Goal: Task Accomplishment & Management: Manage account settings

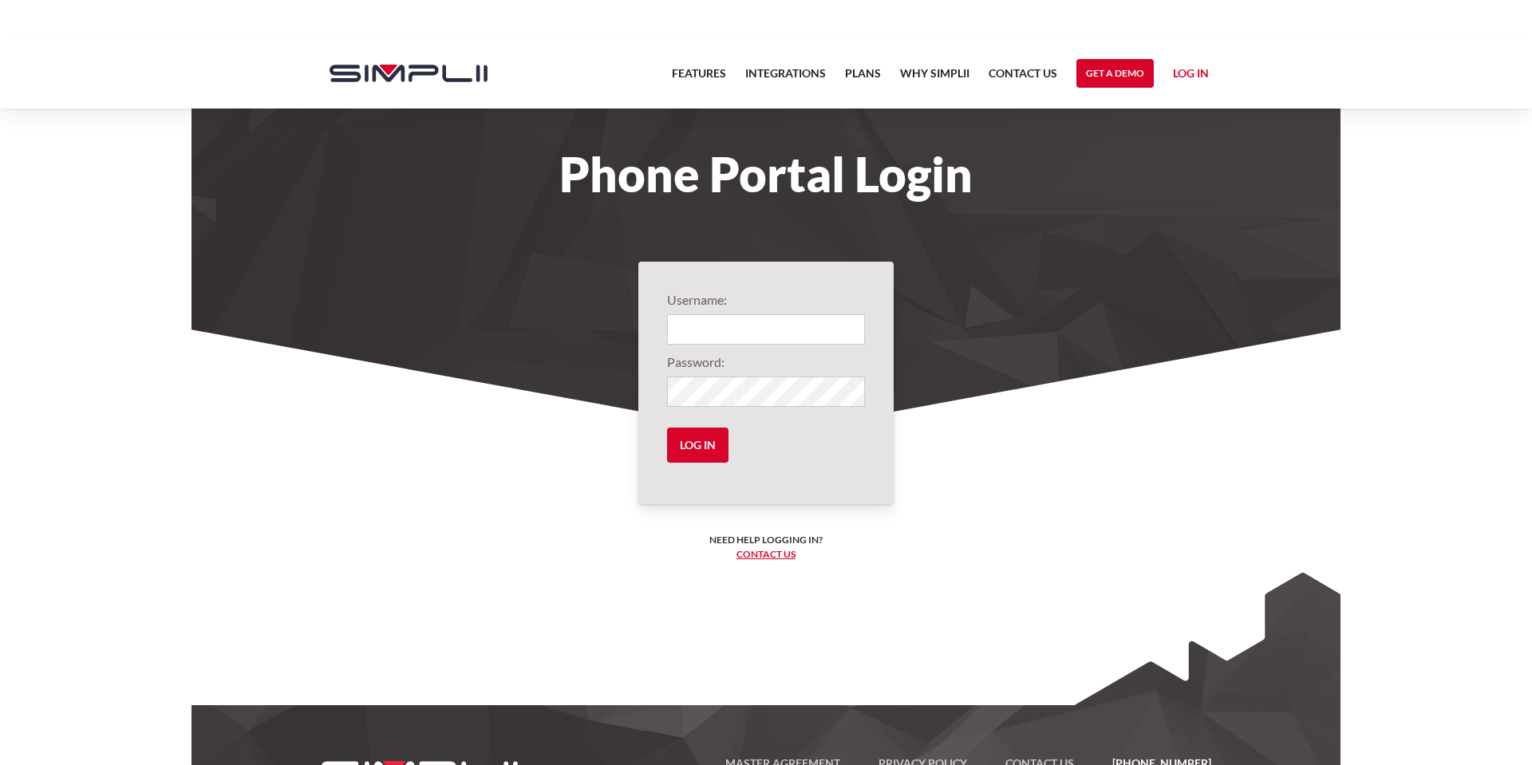
type input "1012@NeillSonRoofing"
click at [701, 453] on input "Log in" at bounding box center [697, 445] width 61 height 35
click at [698, 449] on input "Log in" at bounding box center [697, 445] width 61 height 35
click at [702, 446] on input "Log in" at bounding box center [697, 445] width 61 height 35
click at [702, 448] on input "Log in" at bounding box center [697, 445] width 61 height 35
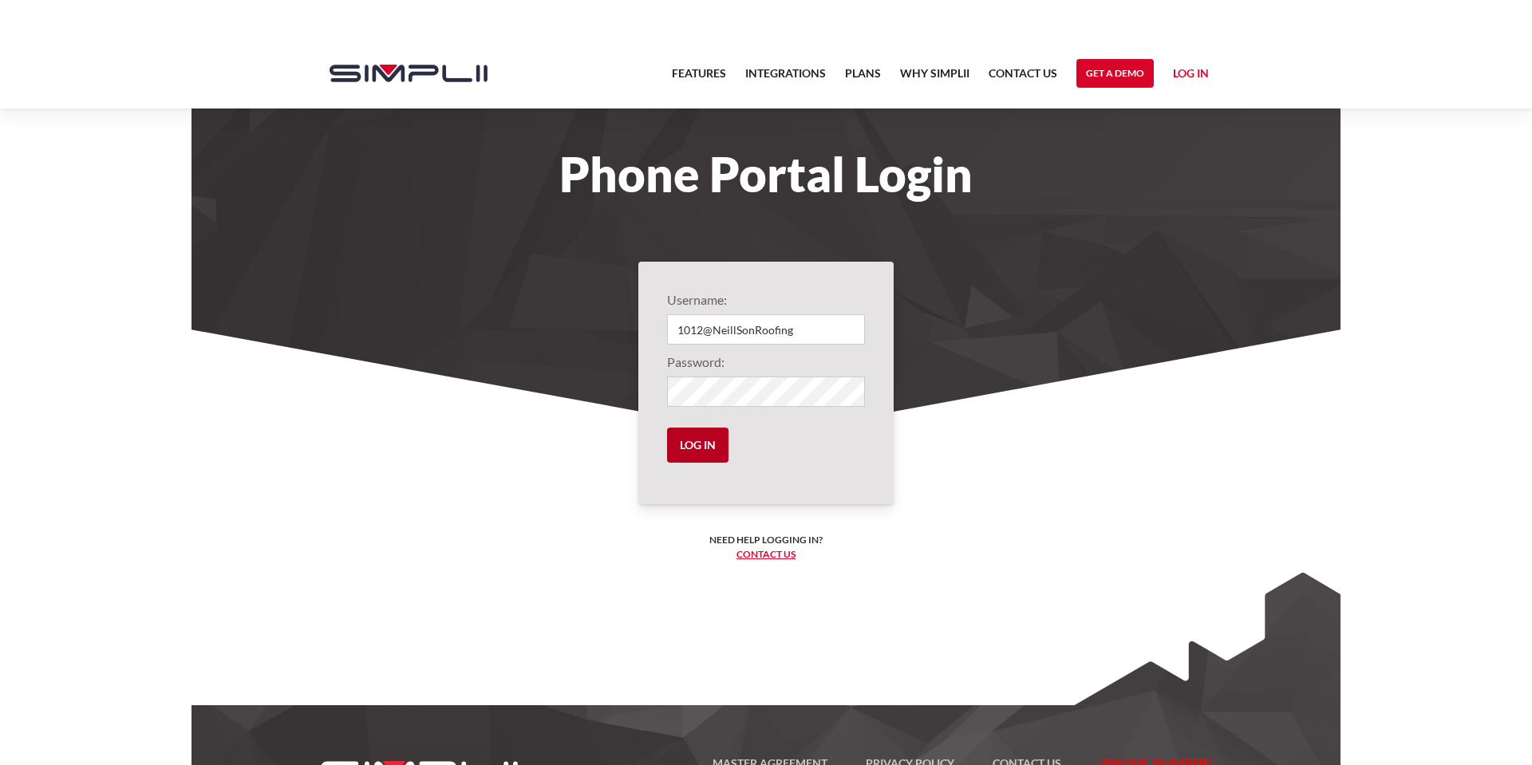
click at [702, 448] on input "Log in" at bounding box center [697, 445] width 61 height 35
click at [679, 453] on input "Log in" at bounding box center [697, 445] width 61 height 35
click at [704, 449] on input "Log in" at bounding box center [697, 445] width 61 height 35
click at [706, 447] on input "Log in" at bounding box center [697, 445] width 61 height 35
click at [706, 445] on input "Log in" at bounding box center [697, 445] width 61 height 35
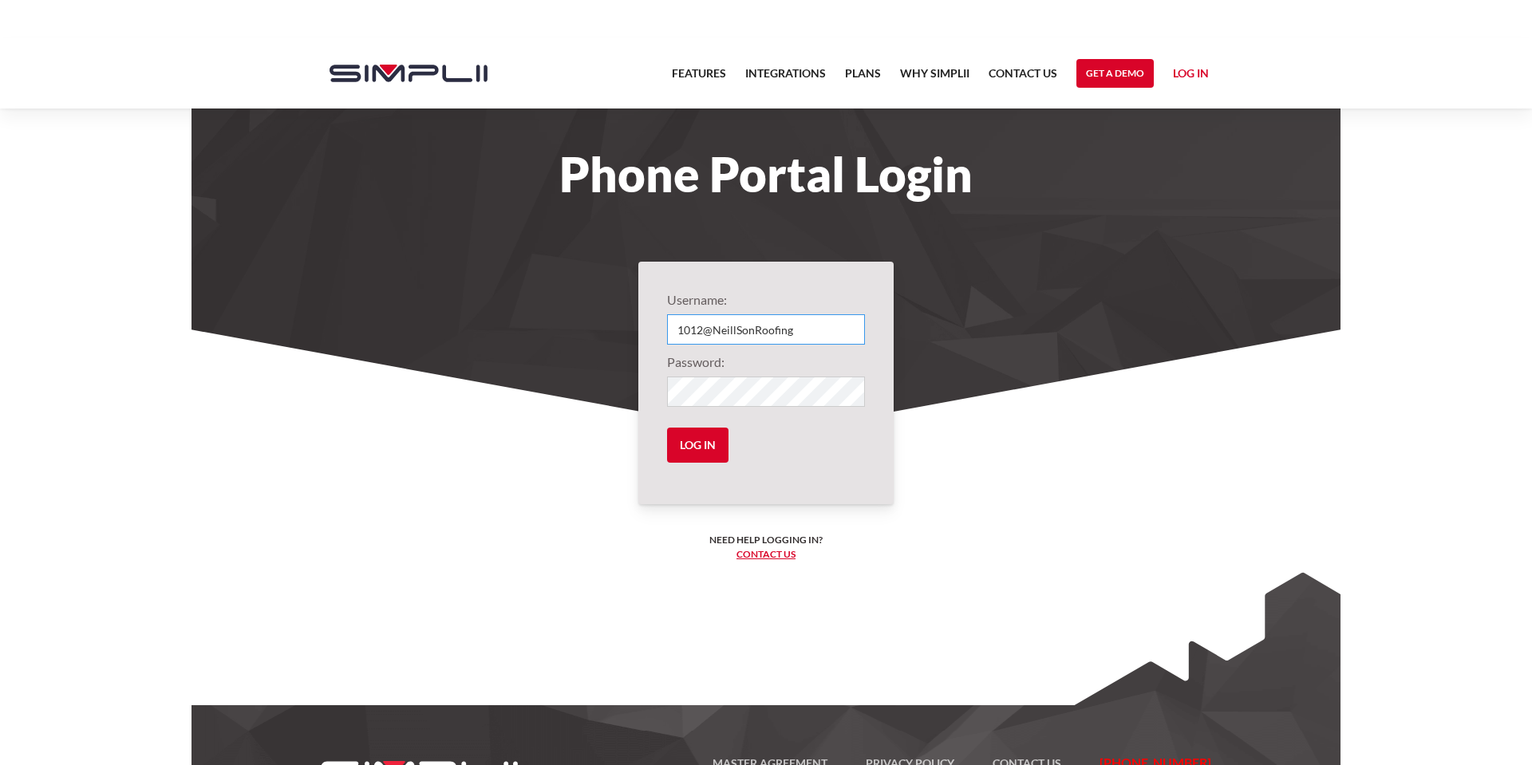
click at [808, 330] on input "1012@NeillSonRoofing" at bounding box center [766, 329] width 198 height 30
click at [697, 464] on form "Username: 1012@NeillSonRoofing Password: Log in" at bounding box center [766, 383] width 198 height 185
click at [703, 447] on input "Log in" at bounding box center [697, 445] width 61 height 35
click at [703, 446] on input "Log in" at bounding box center [697, 445] width 61 height 35
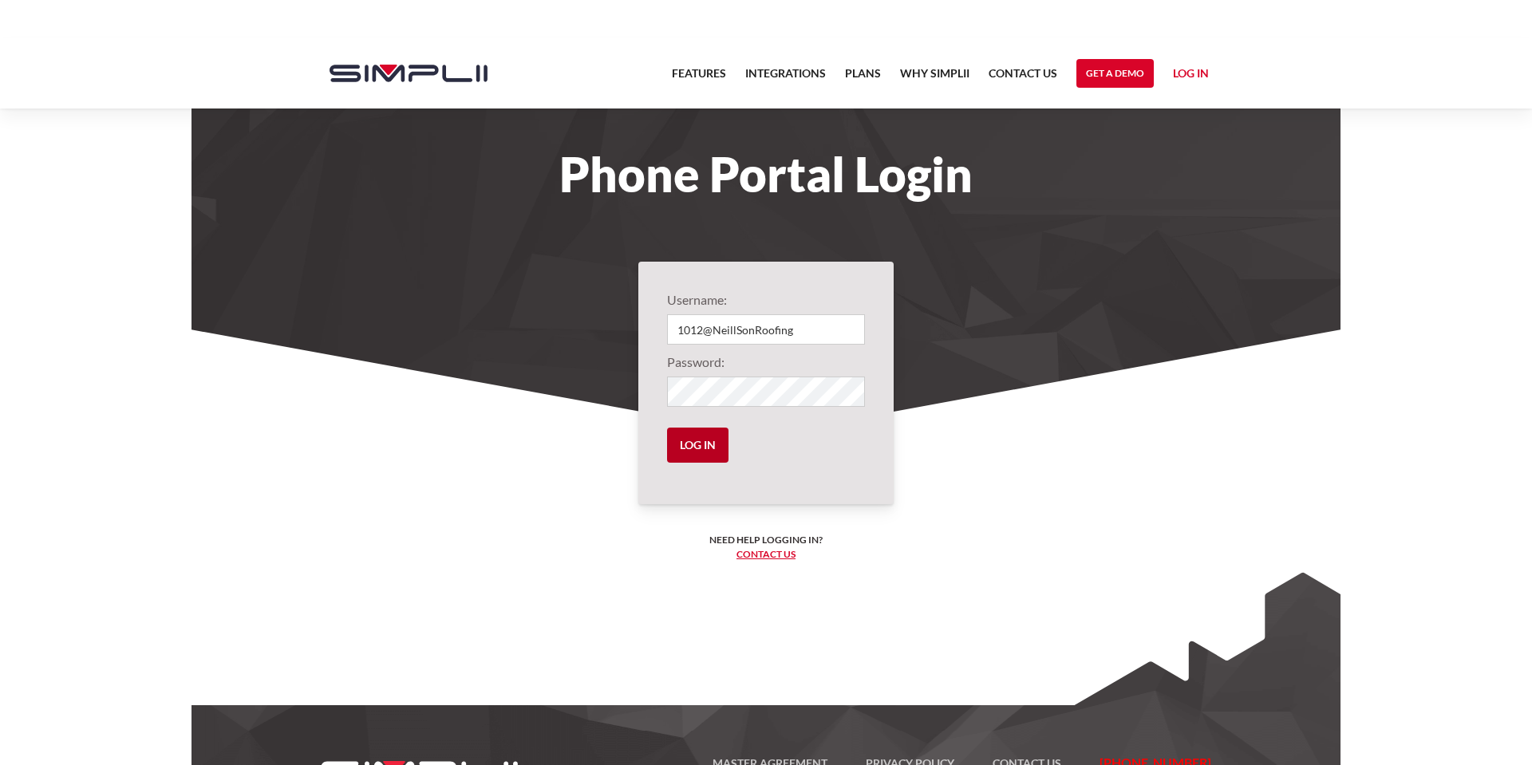
click at [702, 444] on input "Log in" at bounding box center [697, 445] width 61 height 35
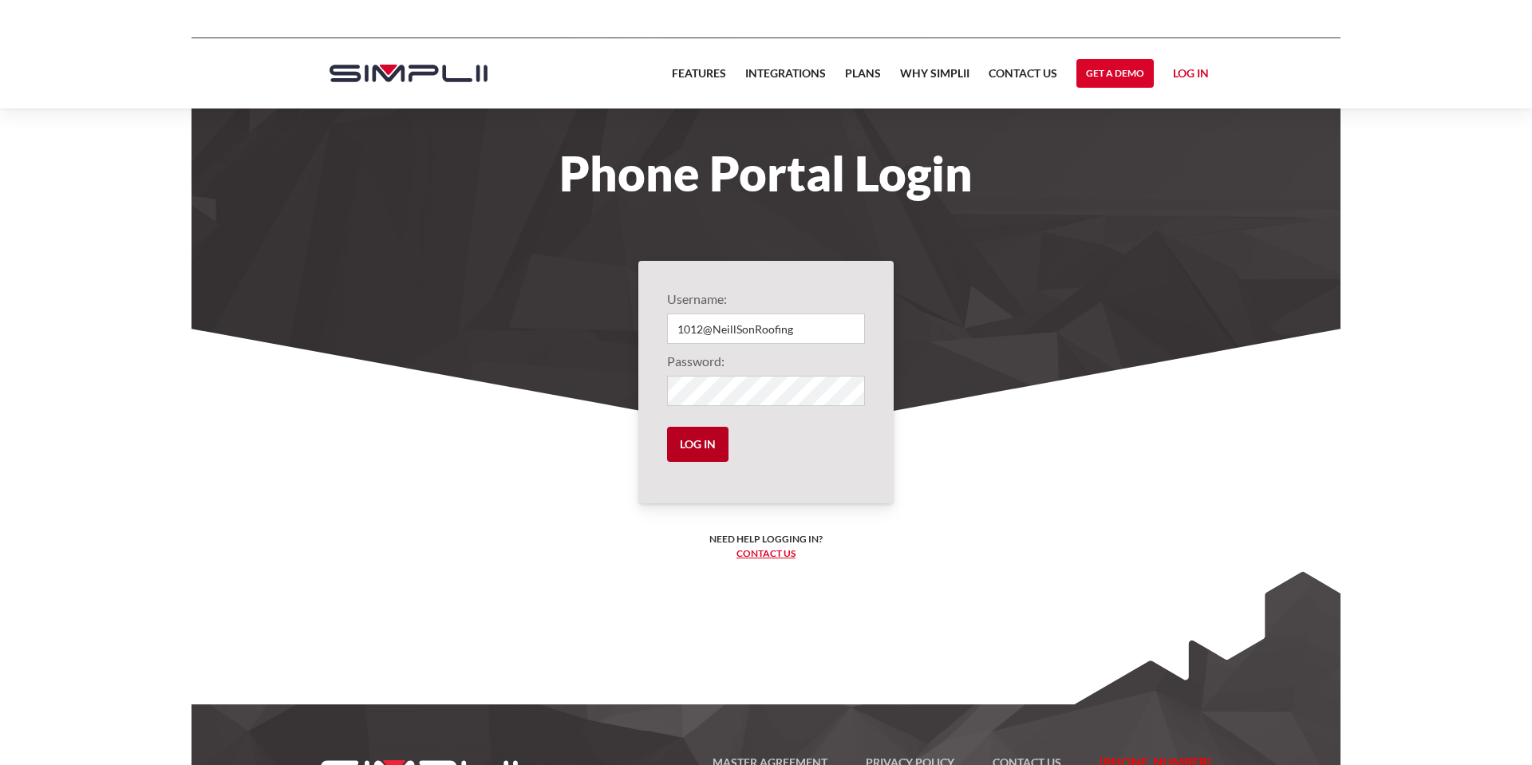
click at [707, 435] on input "Log in" at bounding box center [697, 444] width 61 height 35
click at [706, 445] on input "Log in" at bounding box center [697, 444] width 61 height 35
click at [698, 438] on input "Log in" at bounding box center [697, 444] width 61 height 35
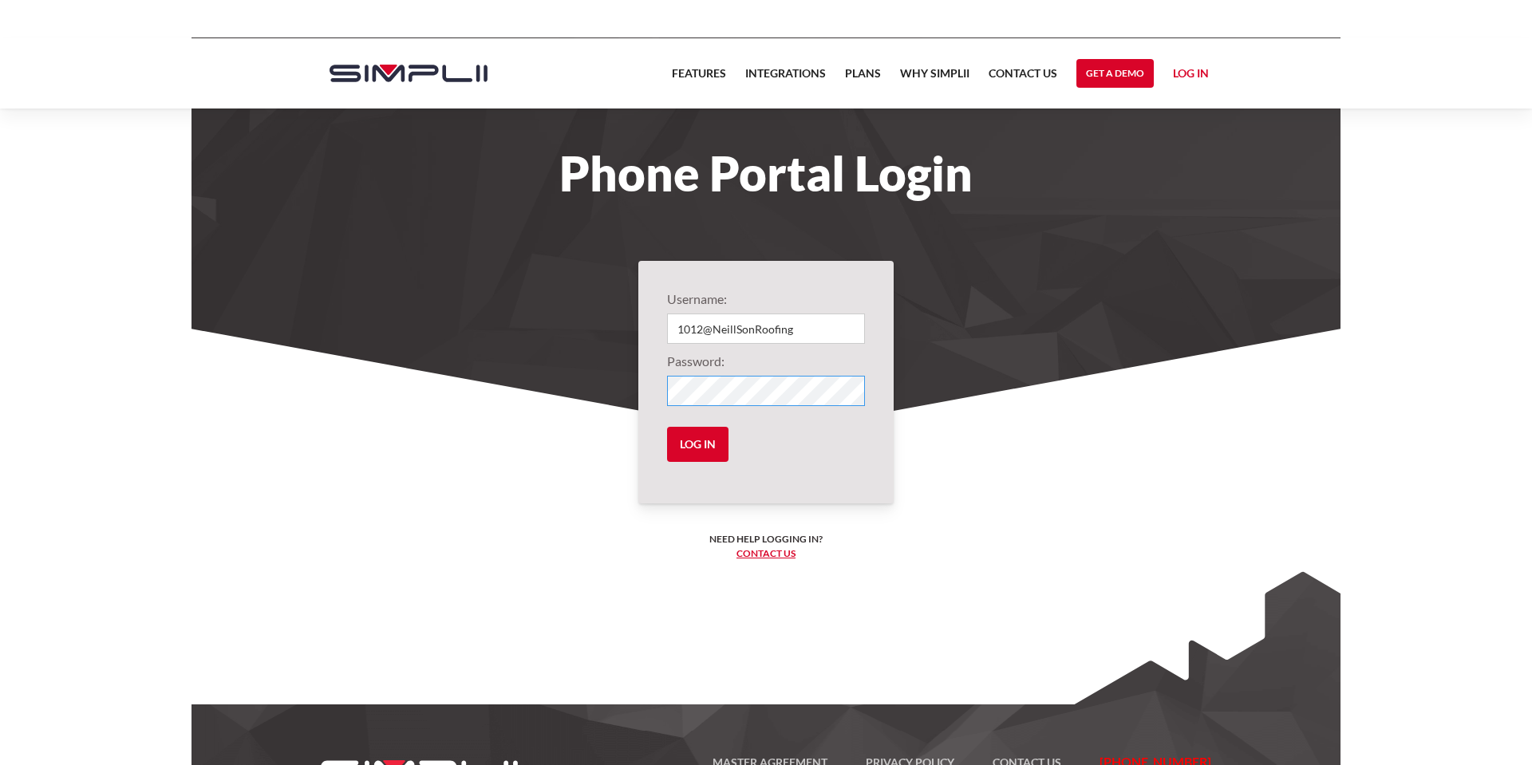
click at [667, 427] on input "Log in" at bounding box center [697, 444] width 61 height 35
click at [689, 445] on input "Log in" at bounding box center [697, 444] width 61 height 35
click at [690, 444] on input "Log in" at bounding box center [697, 444] width 61 height 35
click at [691, 443] on input "Log in" at bounding box center [697, 444] width 61 height 35
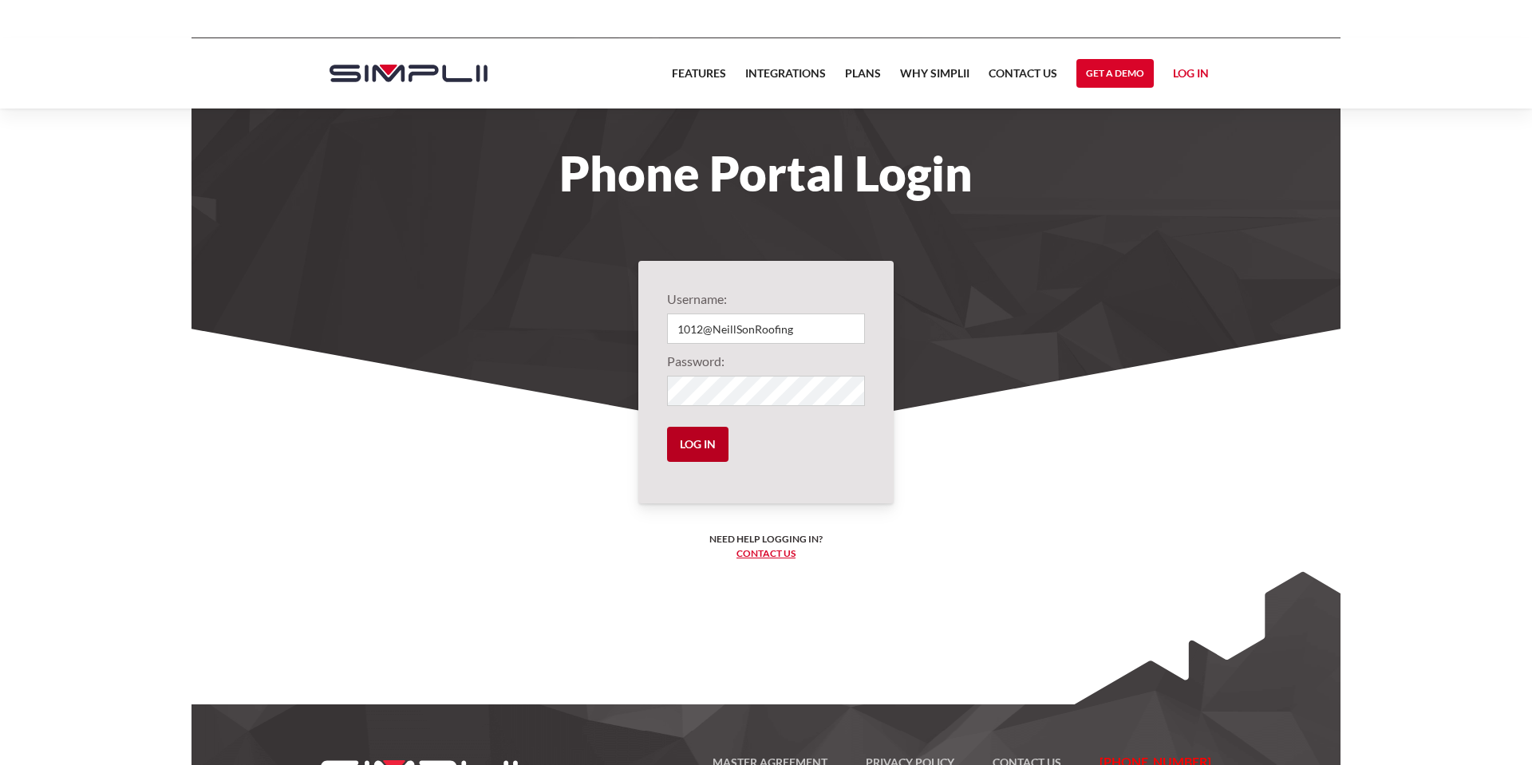
click at [706, 444] on input "Log in" at bounding box center [697, 444] width 61 height 35
click at [704, 443] on input "Log in" at bounding box center [697, 444] width 61 height 35
click at [702, 441] on input "Log in" at bounding box center [697, 444] width 61 height 35
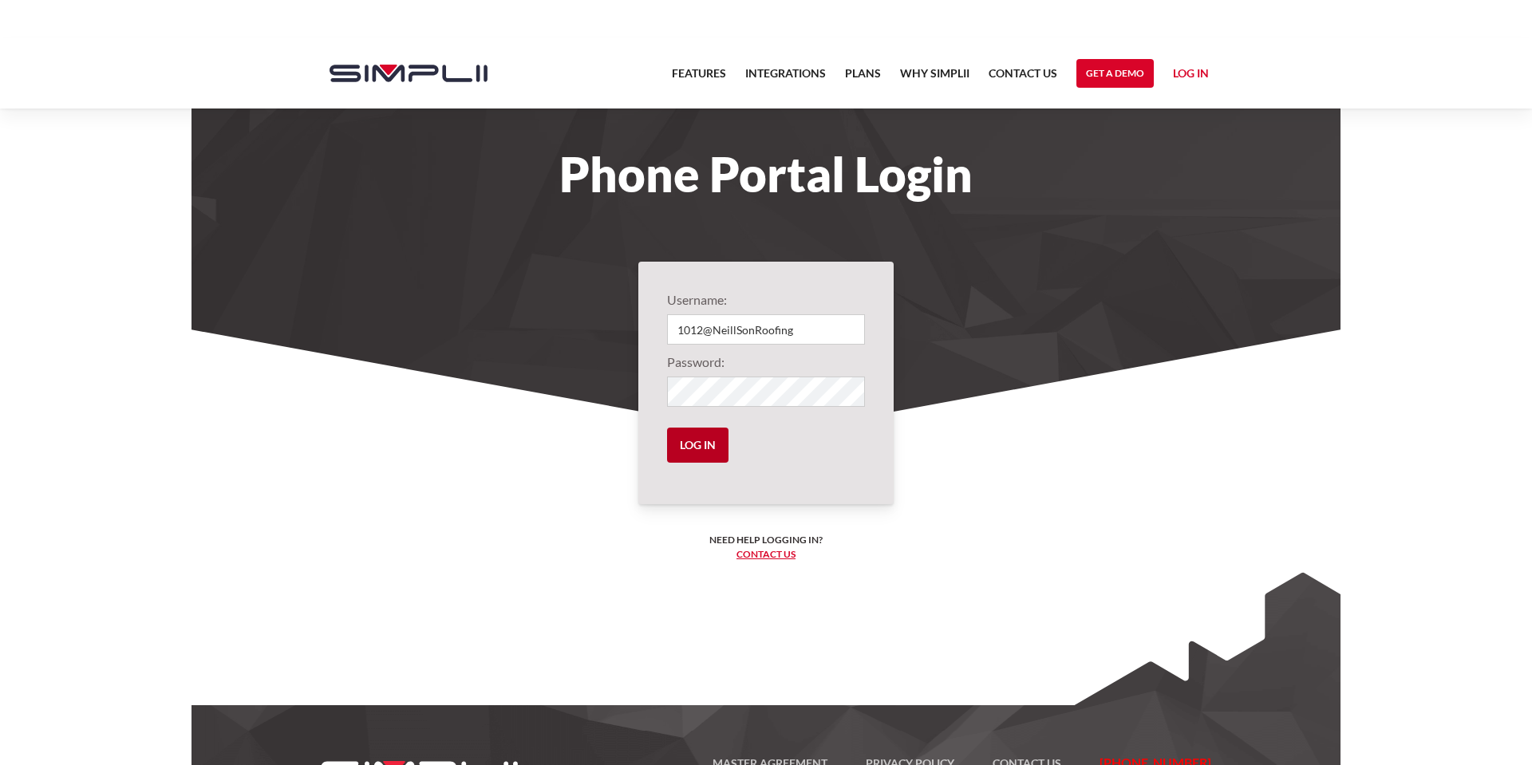
click at [715, 442] on input "Log in" at bounding box center [697, 445] width 61 height 35
click at [707, 448] on input "Log in" at bounding box center [697, 445] width 61 height 35
click at [707, 447] on input "Log in" at bounding box center [697, 445] width 61 height 35
click at [704, 444] on input "Log in" at bounding box center [697, 445] width 61 height 35
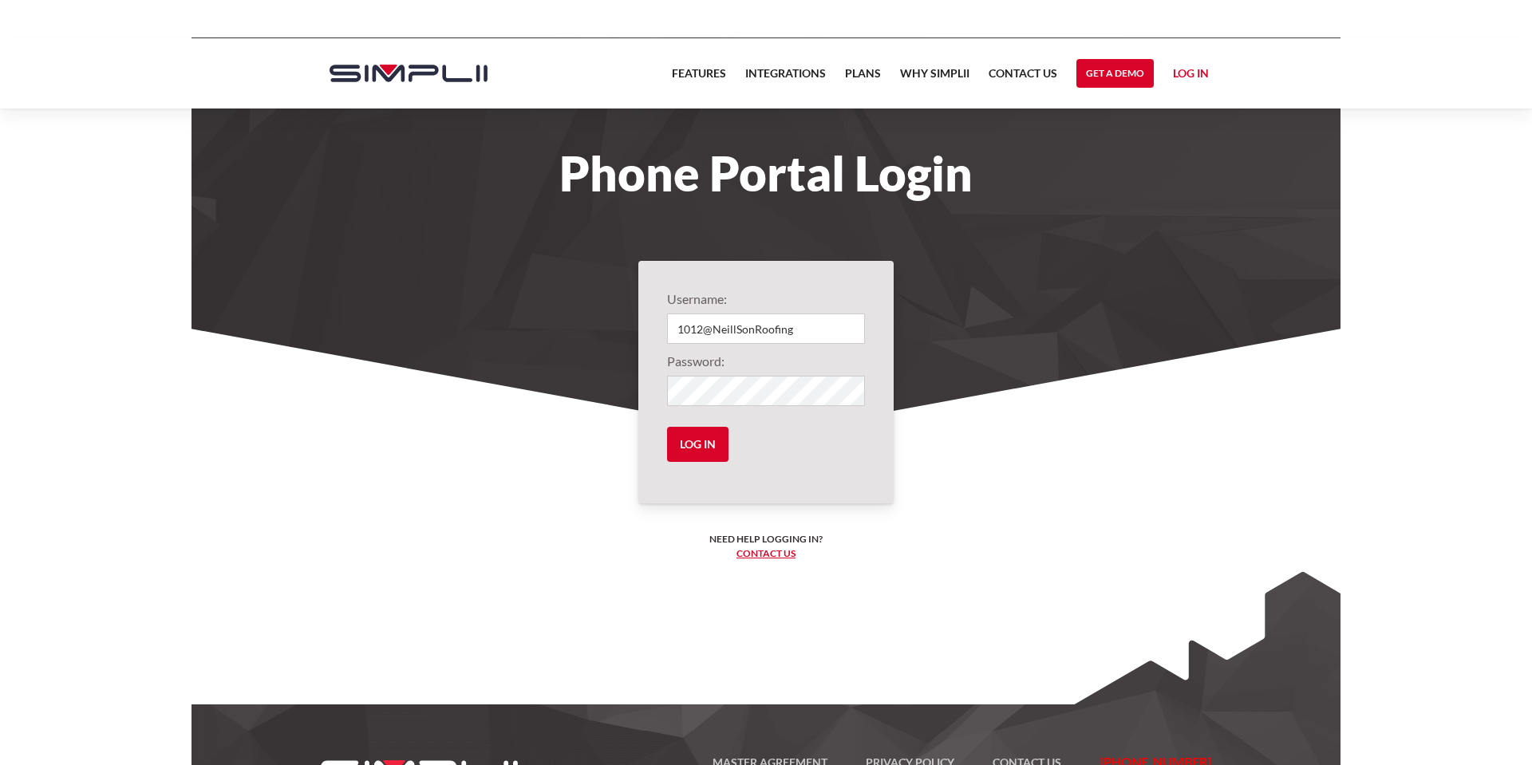
click at [1186, 77] on link "Log in" at bounding box center [1191, 76] width 36 height 24
click at [1175, 121] on link "Manager Portal" at bounding box center [1159, 122] width 101 height 26
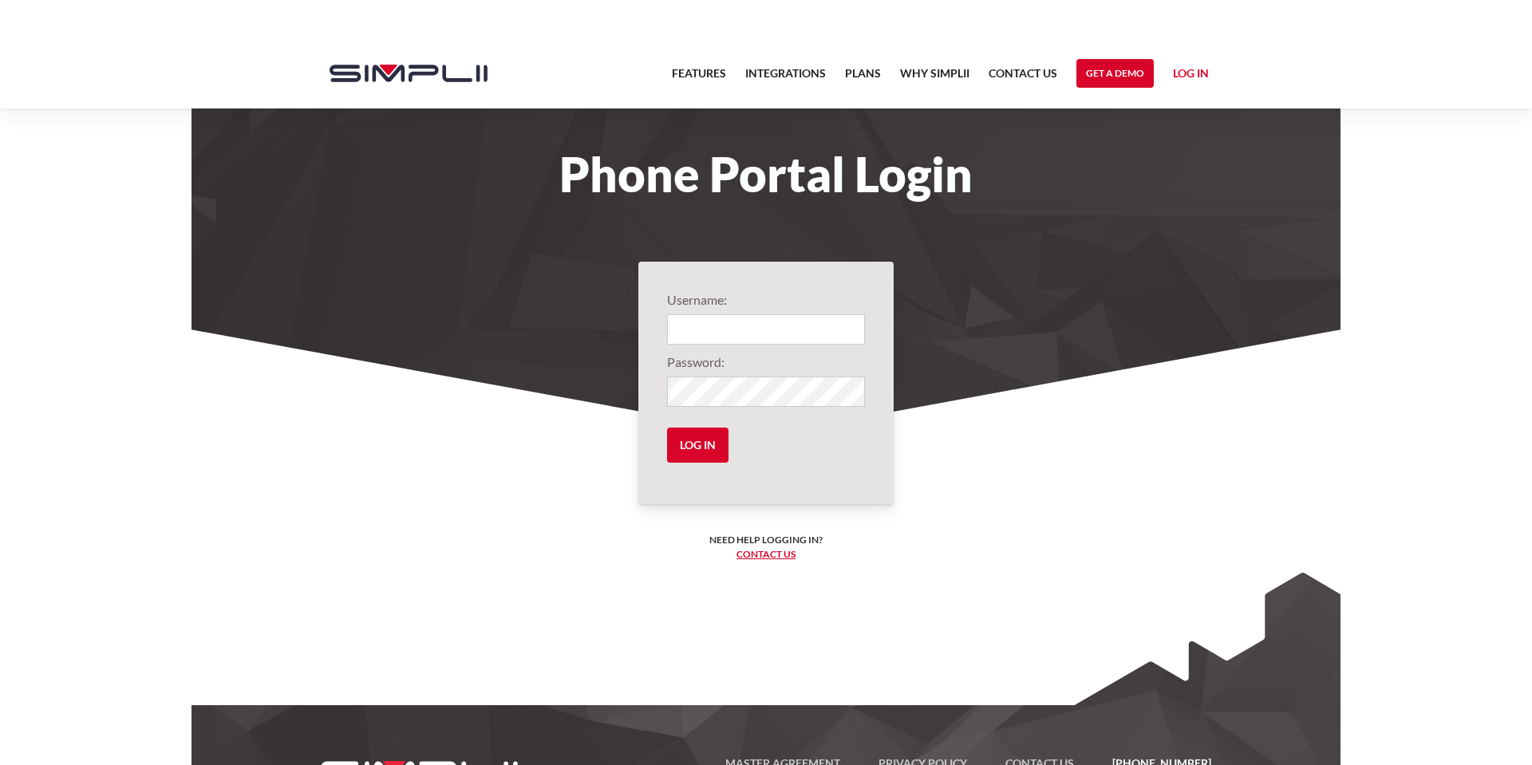
click at [739, 325] on input "Login" at bounding box center [766, 329] width 198 height 30
type input "1012@NeillSonRoofing"
click at [690, 454] on input "Log in" at bounding box center [697, 445] width 61 height 35
click at [690, 444] on input "Log in" at bounding box center [697, 445] width 61 height 35
click at [690, 445] on input "Log in" at bounding box center [697, 445] width 61 height 35
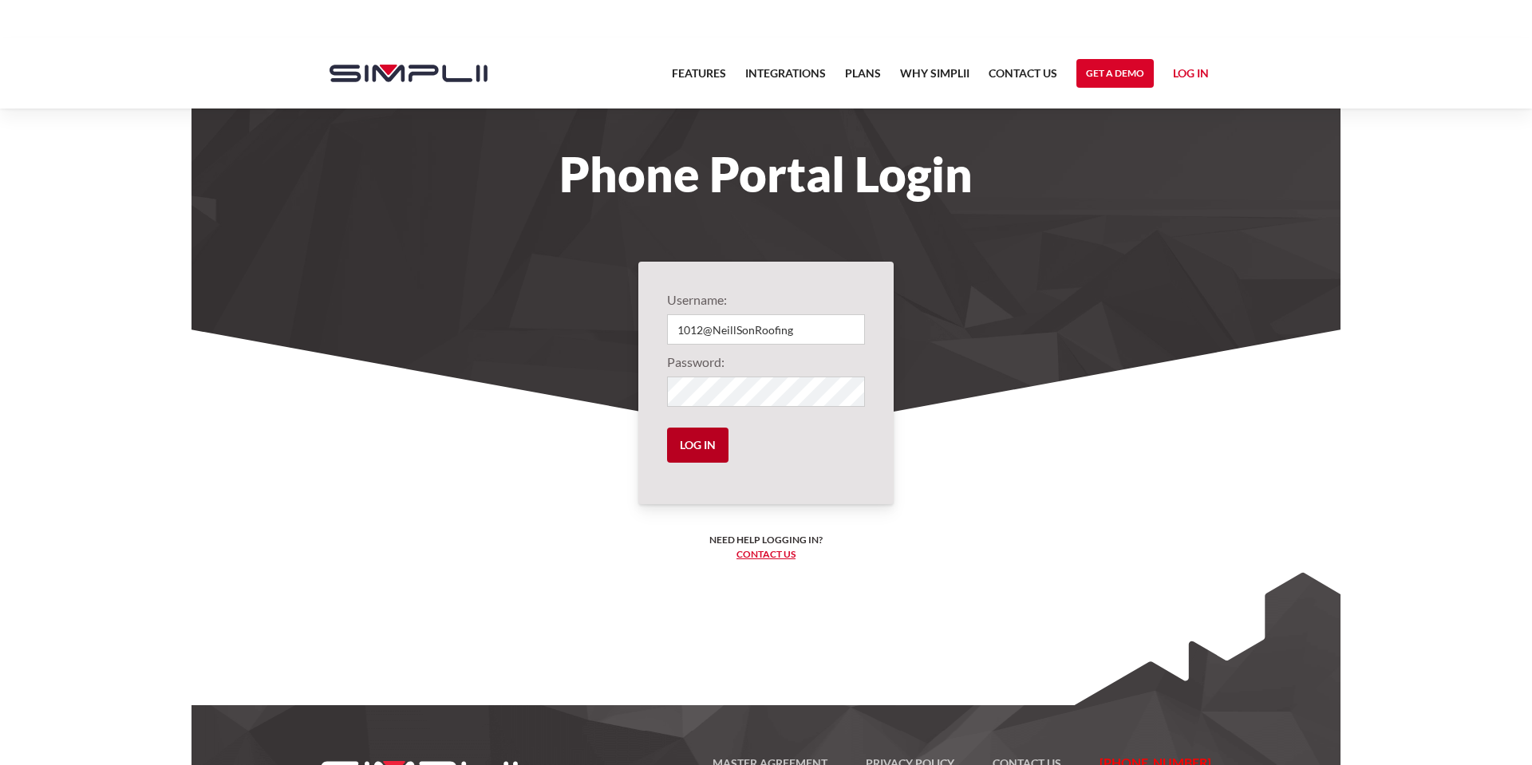
click at [690, 444] on input "Log in" at bounding box center [697, 445] width 61 height 35
click at [689, 445] on input "Log in" at bounding box center [697, 445] width 61 height 35
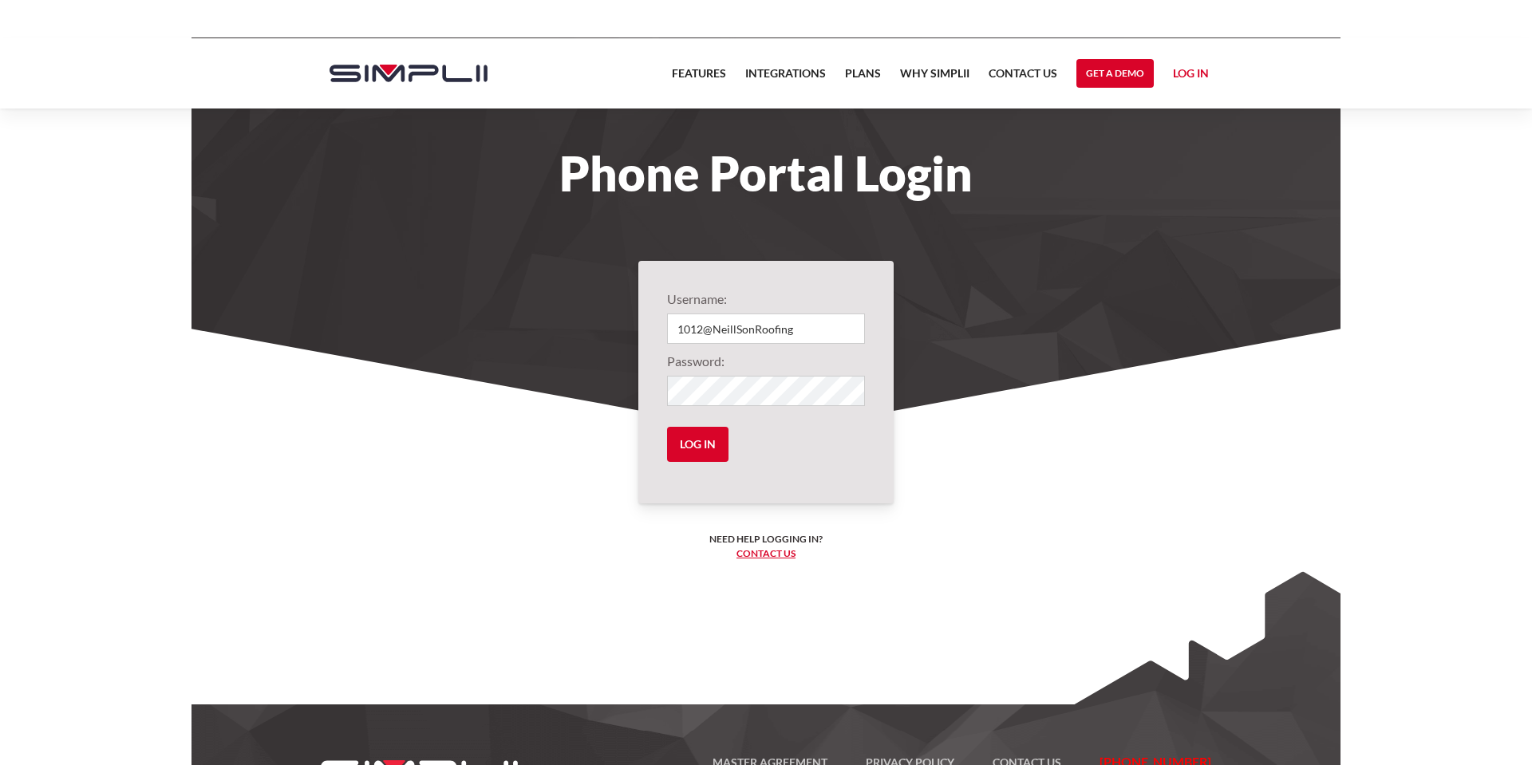
scroll to position [2, 0]
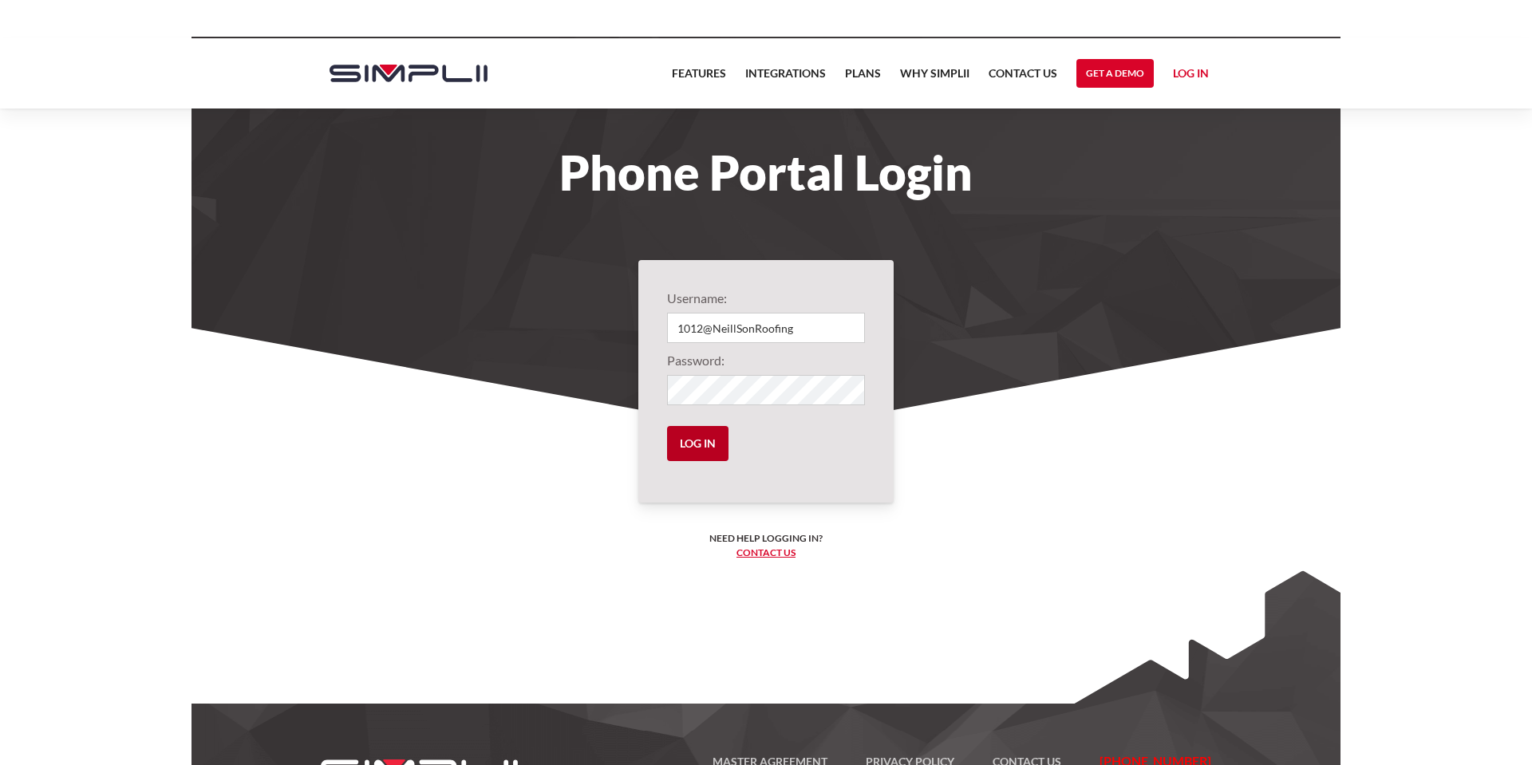
click at [719, 445] on input "Log in" at bounding box center [697, 443] width 61 height 35
click at [618, 372] on section "Username: 1012@NeillSonRoofing Password: Log in Need help logging in? ‍ Contact…" at bounding box center [766, 535] width 1149 height 414
click at [667, 426] on input "Log in" at bounding box center [697, 443] width 61 height 35
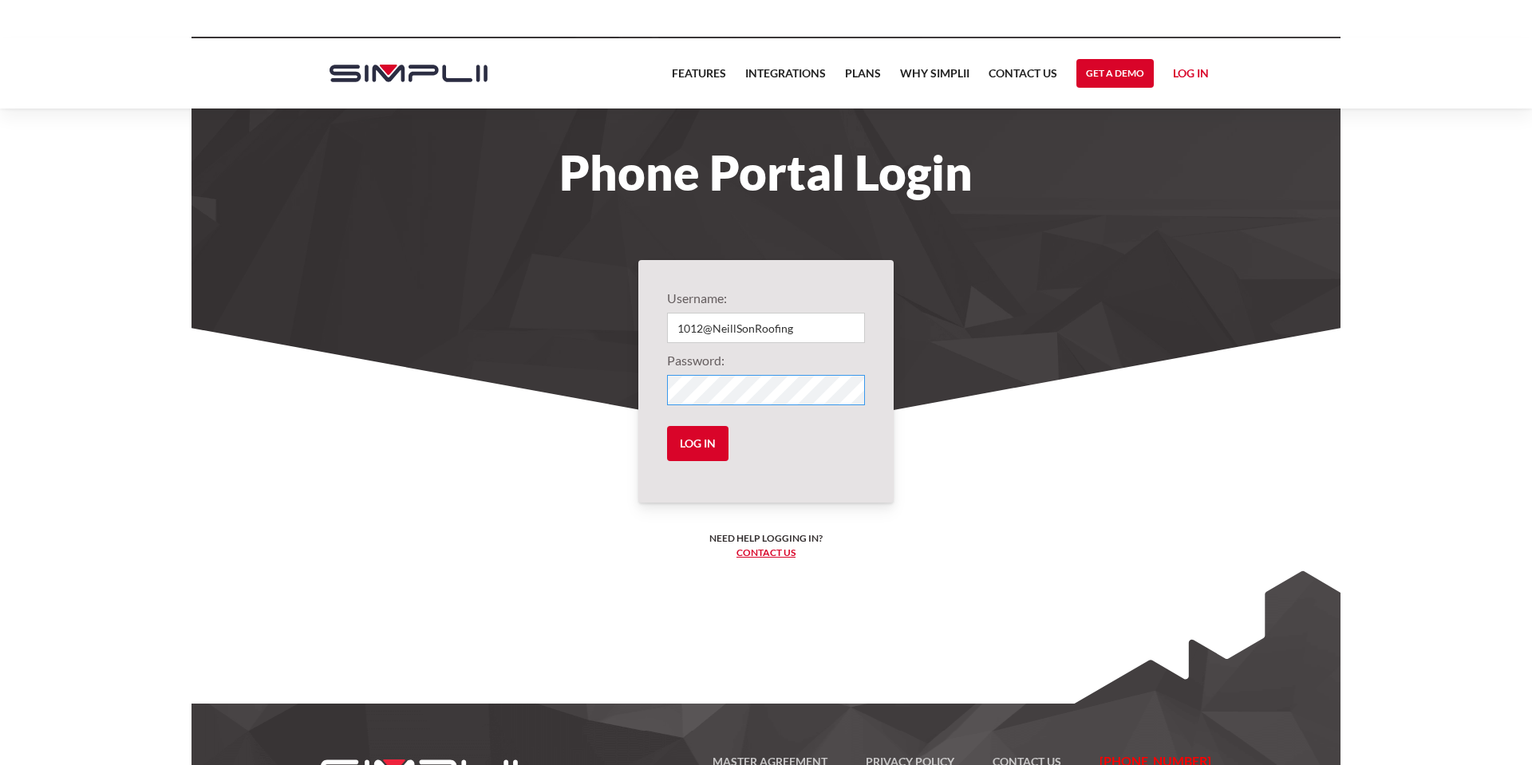
click at [667, 426] on input "Log in" at bounding box center [697, 443] width 61 height 35
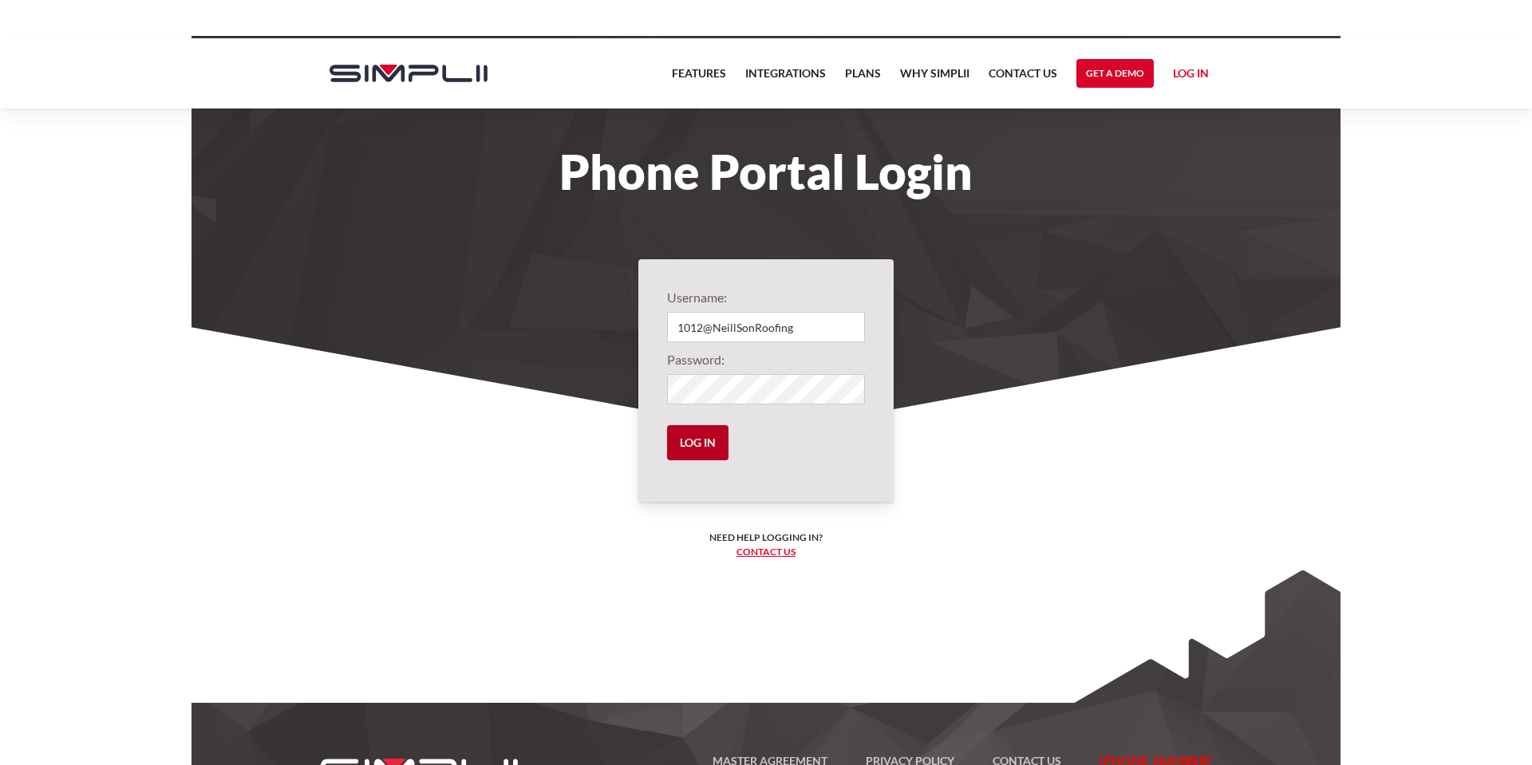
click at [670, 437] on input "Log in" at bounding box center [697, 442] width 61 height 35
click at [710, 446] on input "Log in" at bounding box center [697, 442] width 61 height 35
click at [710, 447] on input "Log in" at bounding box center [697, 442] width 61 height 35
click at [706, 447] on input "Log in" at bounding box center [697, 442] width 61 height 35
click at [702, 447] on input "Log in" at bounding box center [697, 442] width 61 height 35
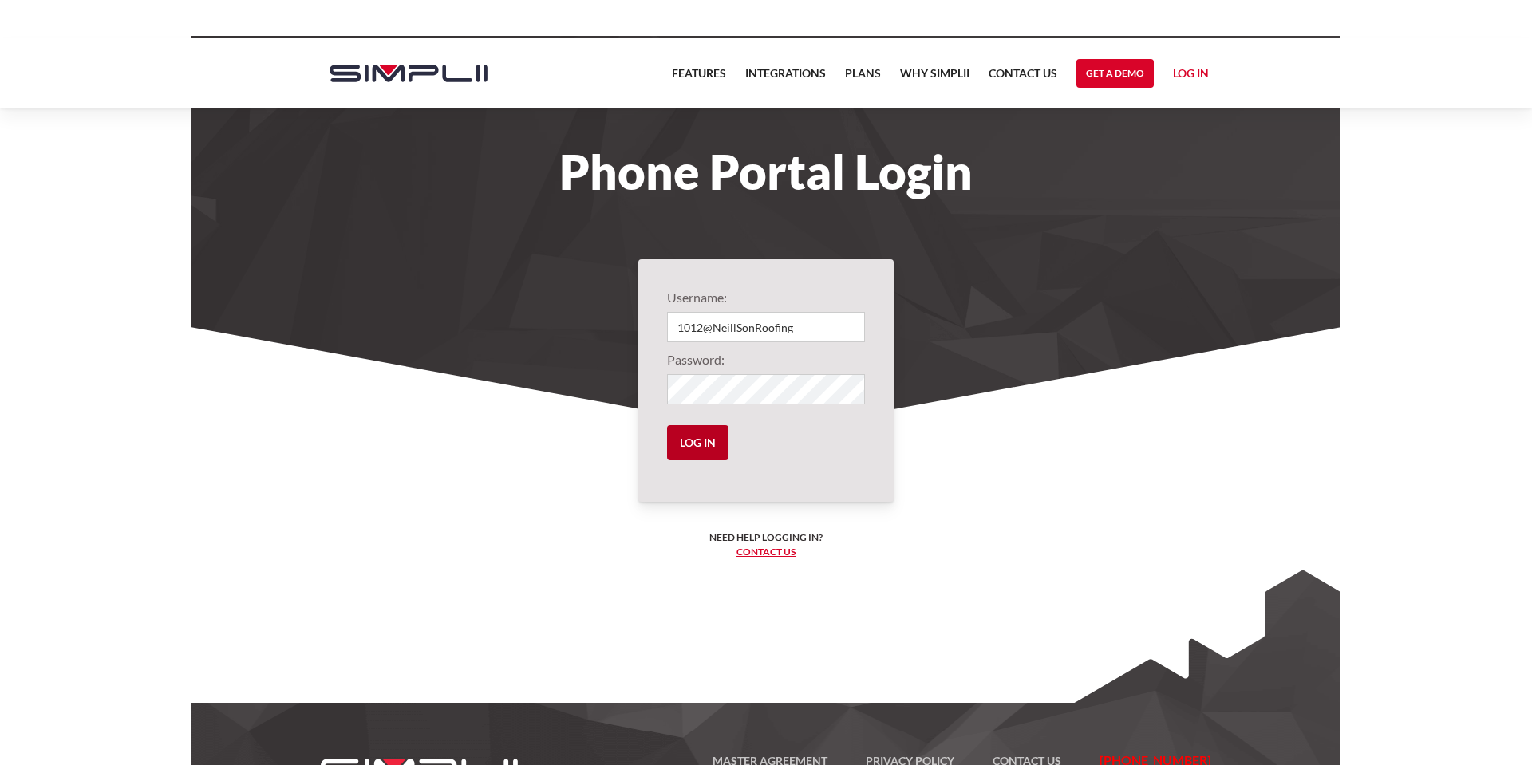
click at [700, 445] on input "Log in" at bounding box center [697, 442] width 61 height 35
click at [704, 446] on input "Log in" at bounding box center [697, 442] width 61 height 35
click at [706, 449] on input "Log in" at bounding box center [697, 442] width 61 height 35
click at [705, 449] on input "Log in" at bounding box center [697, 442] width 61 height 35
click at [703, 447] on input "Log in" at bounding box center [697, 442] width 61 height 35
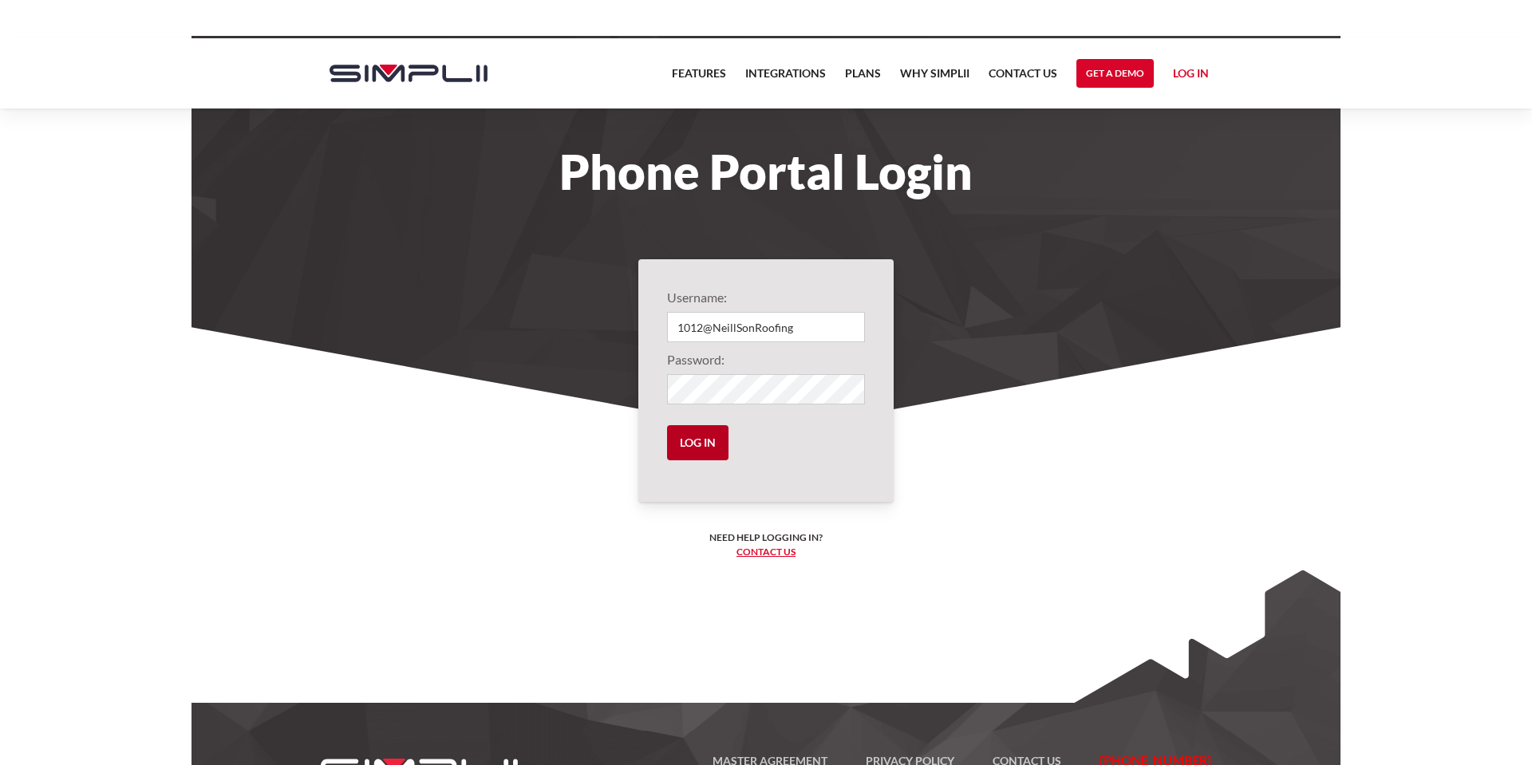
click at [700, 441] on input "Log in" at bounding box center [697, 442] width 61 height 35
click at [700, 443] on input "Log in" at bounding box center [697, 442] width 61 height 35
click at [698, 438] on input "Log in" at bounding box center [697, 442] width 61 height 35
click at [1192, 67] on link "Log in" at bounding box center [1191, 76] width 36 height 24
